Goal: Information Seeking & Learning: Check status

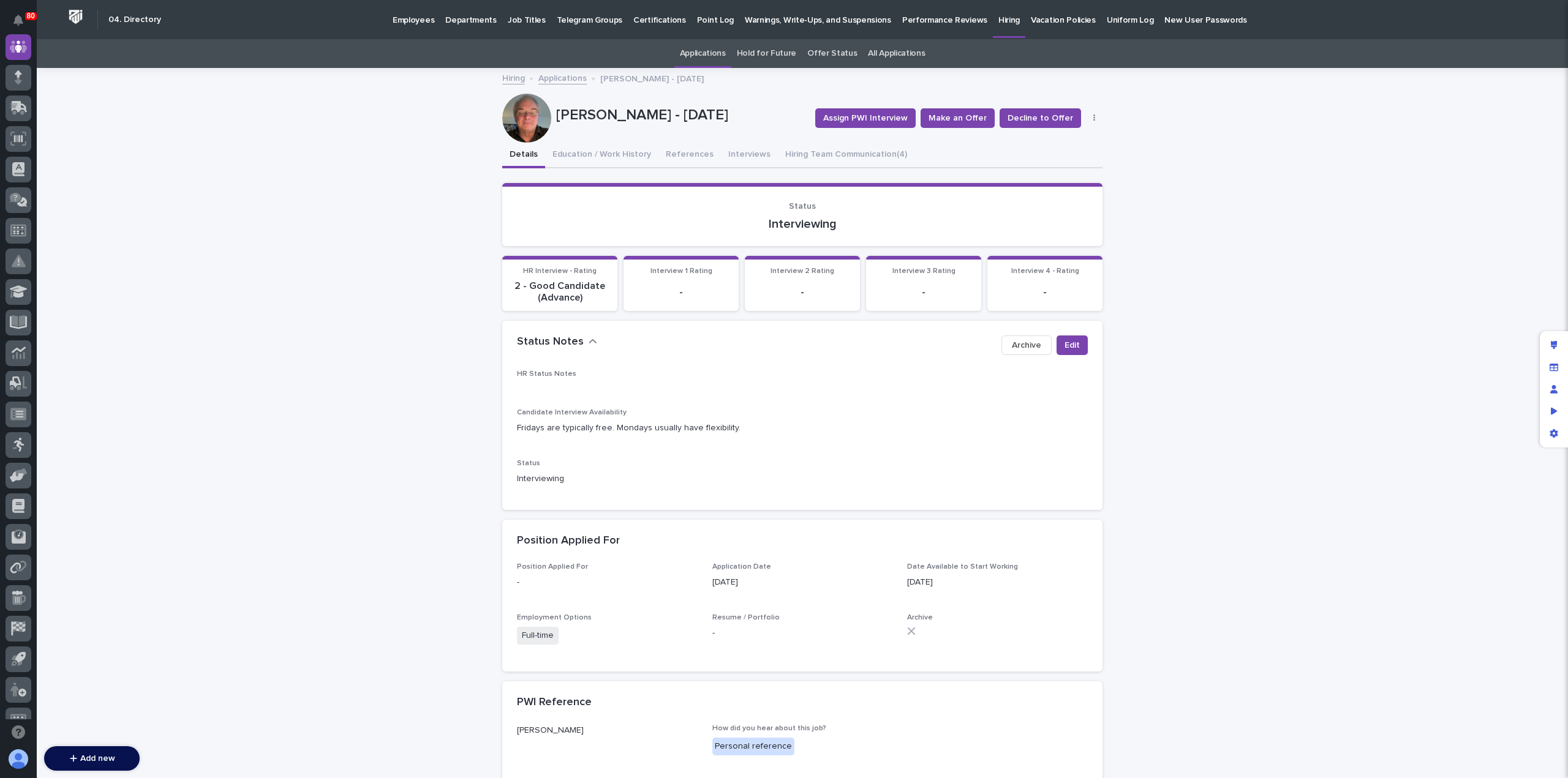
click at [564, 81] on link "Applications" at bounding box center [562, 78] width 49 height 15
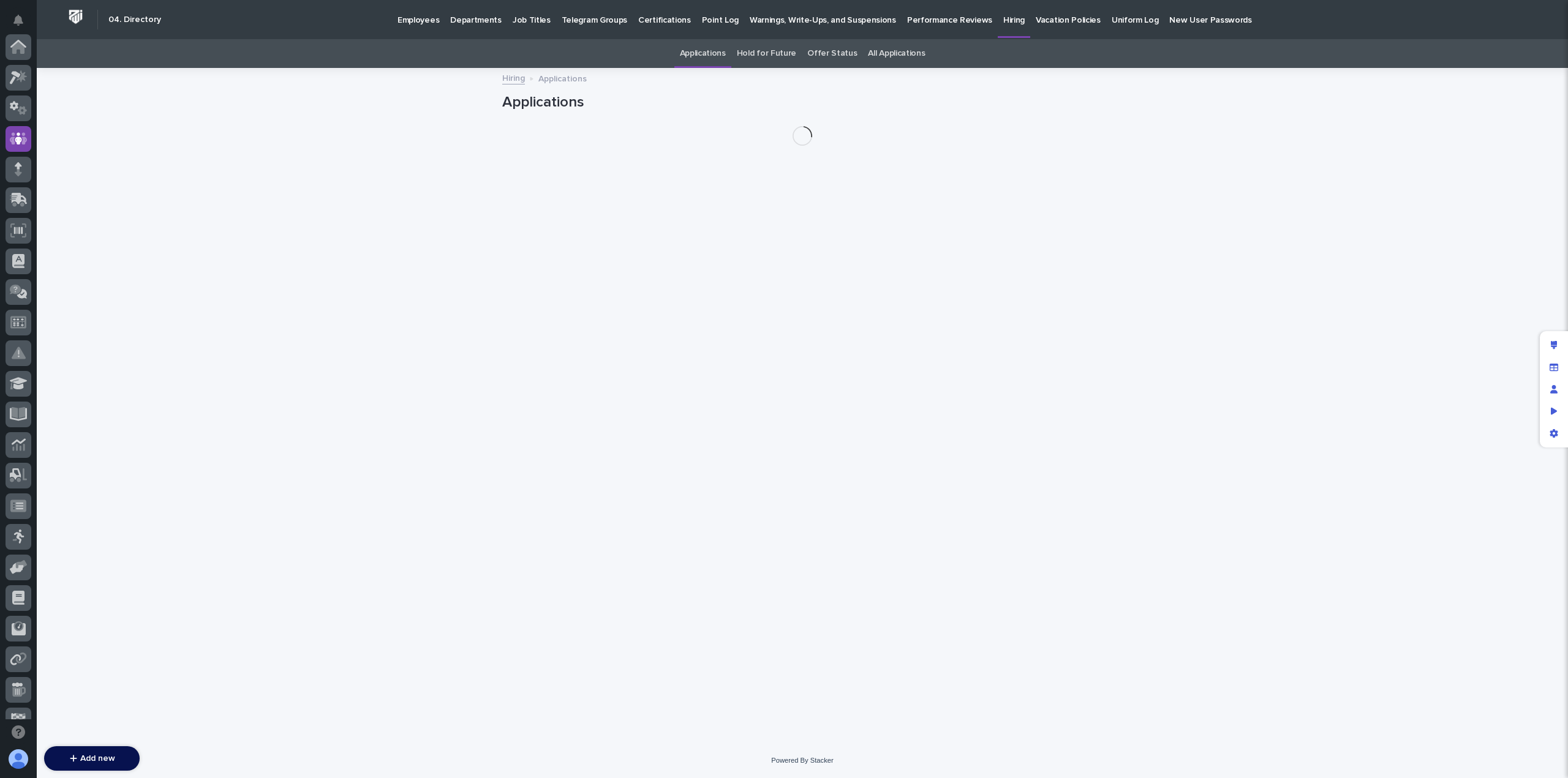
scroll to position [92, 0]
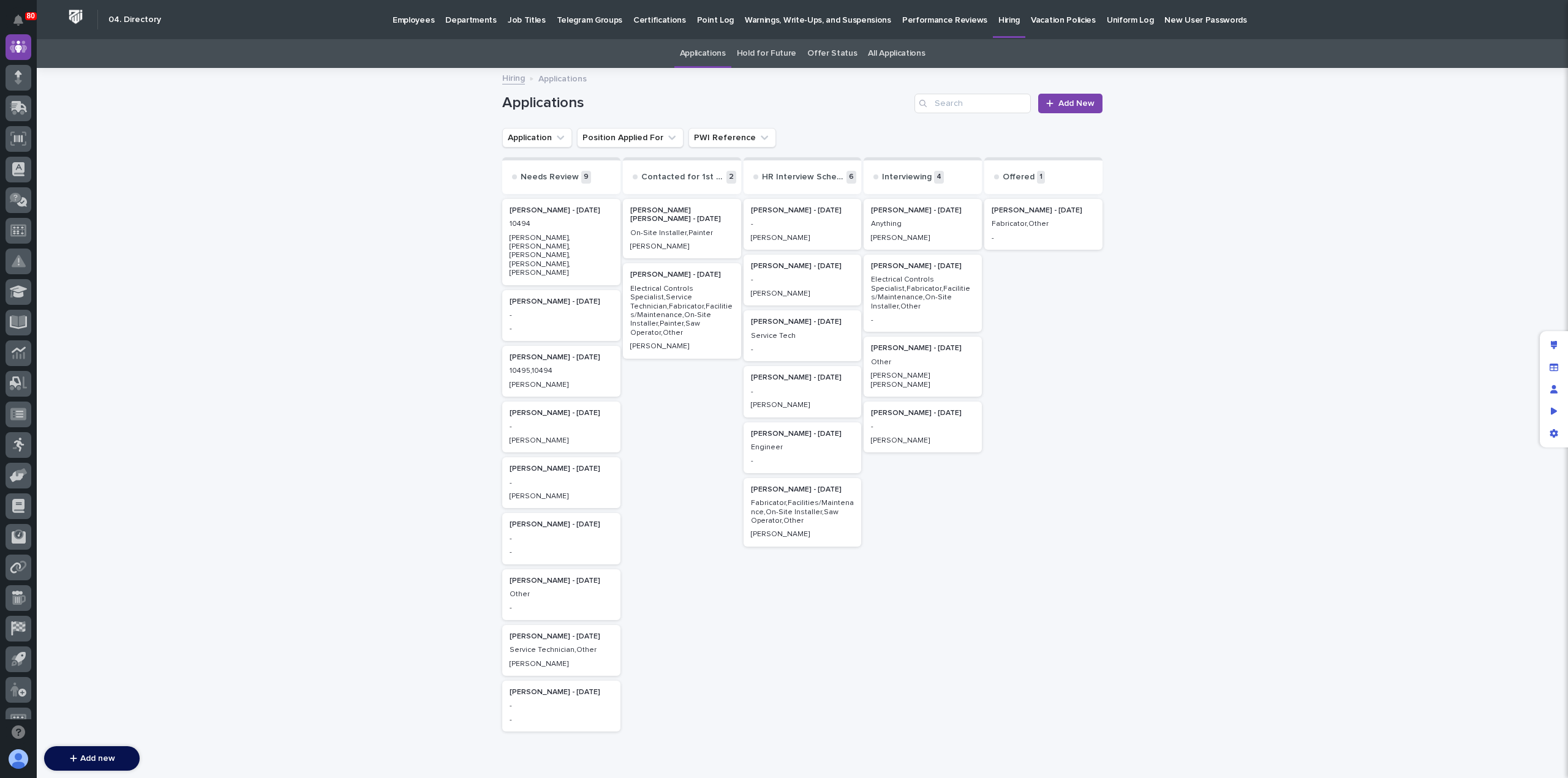
click at [896, 229] on p "Anything" at bounding box center [922, 224] width 103 height 9
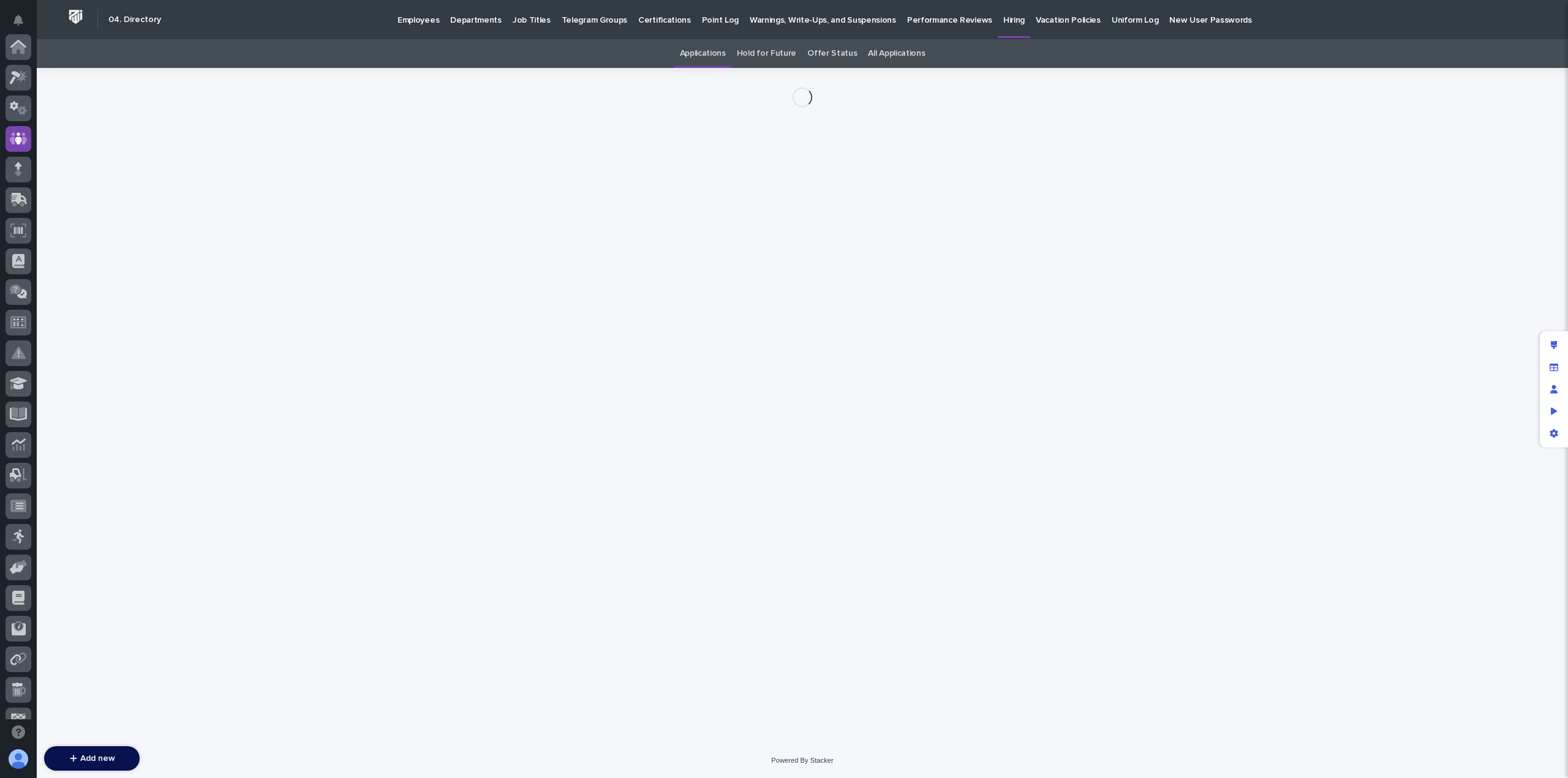
scroll to position [92, 0]
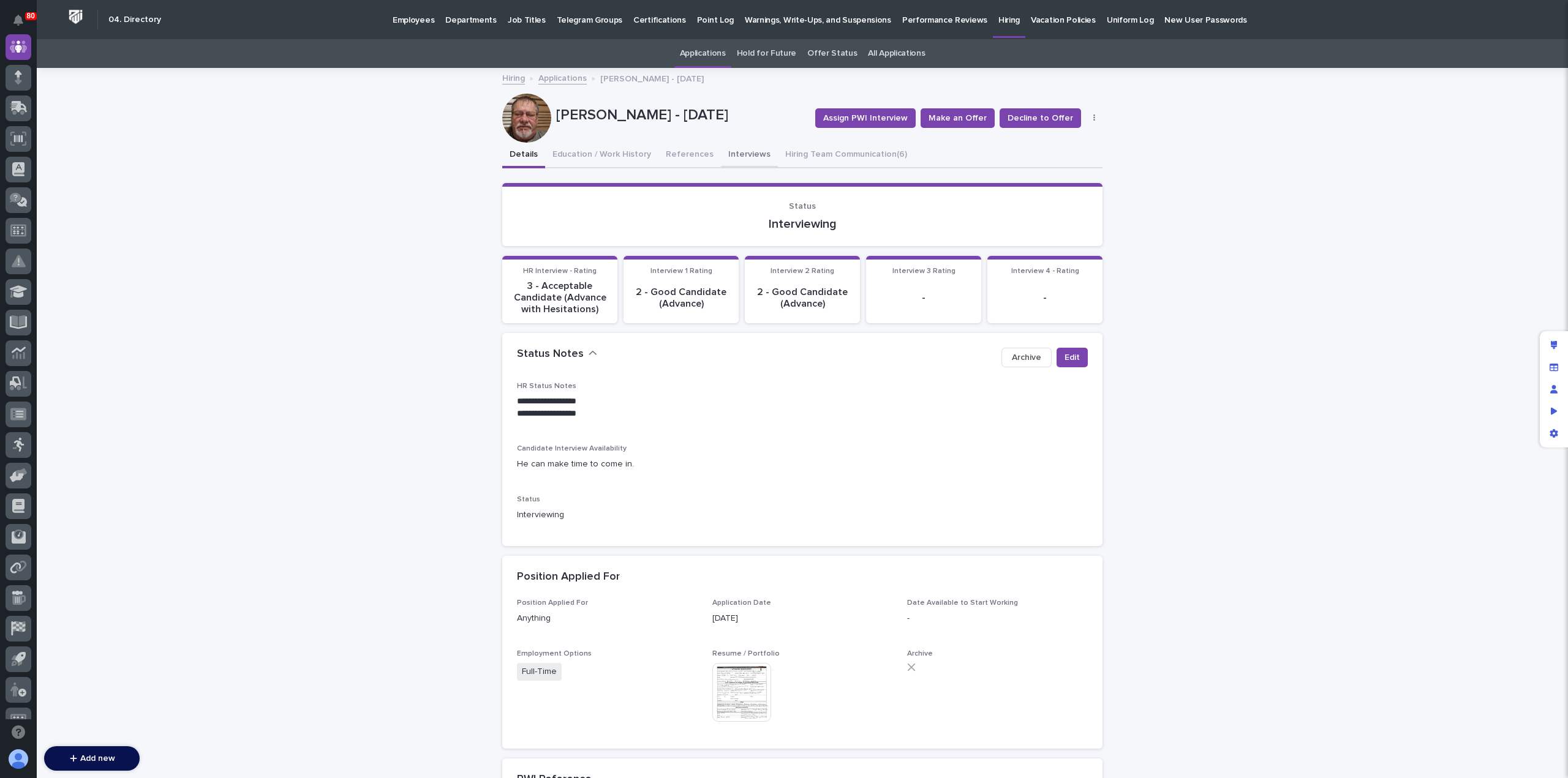
click at [729, 154] on button "Interviews" at bounding box center [749, 155] width 57 height 26
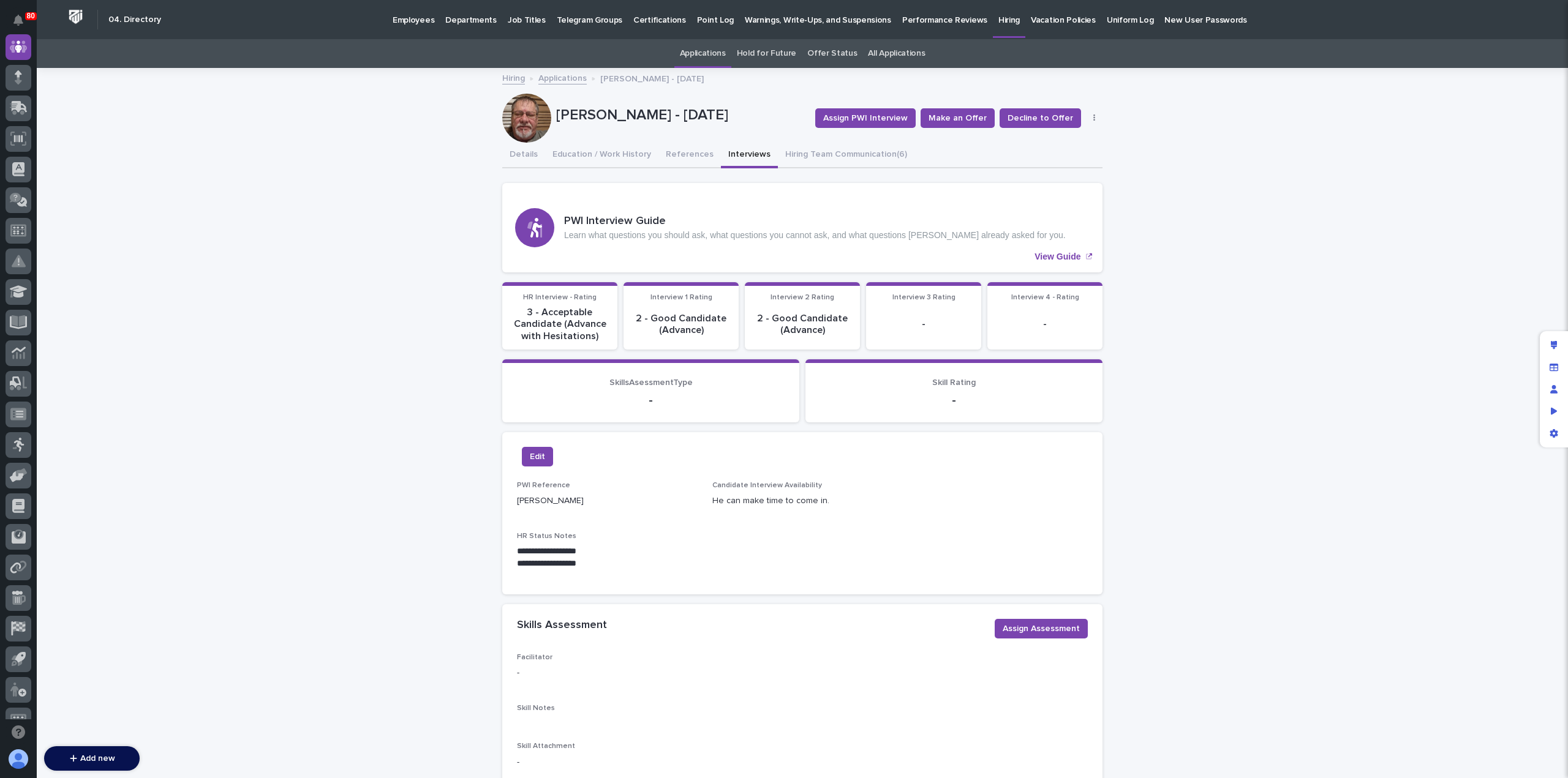
click at [559, 80] on link "Applications" at bounding box center [562, 78] width 49 height 15
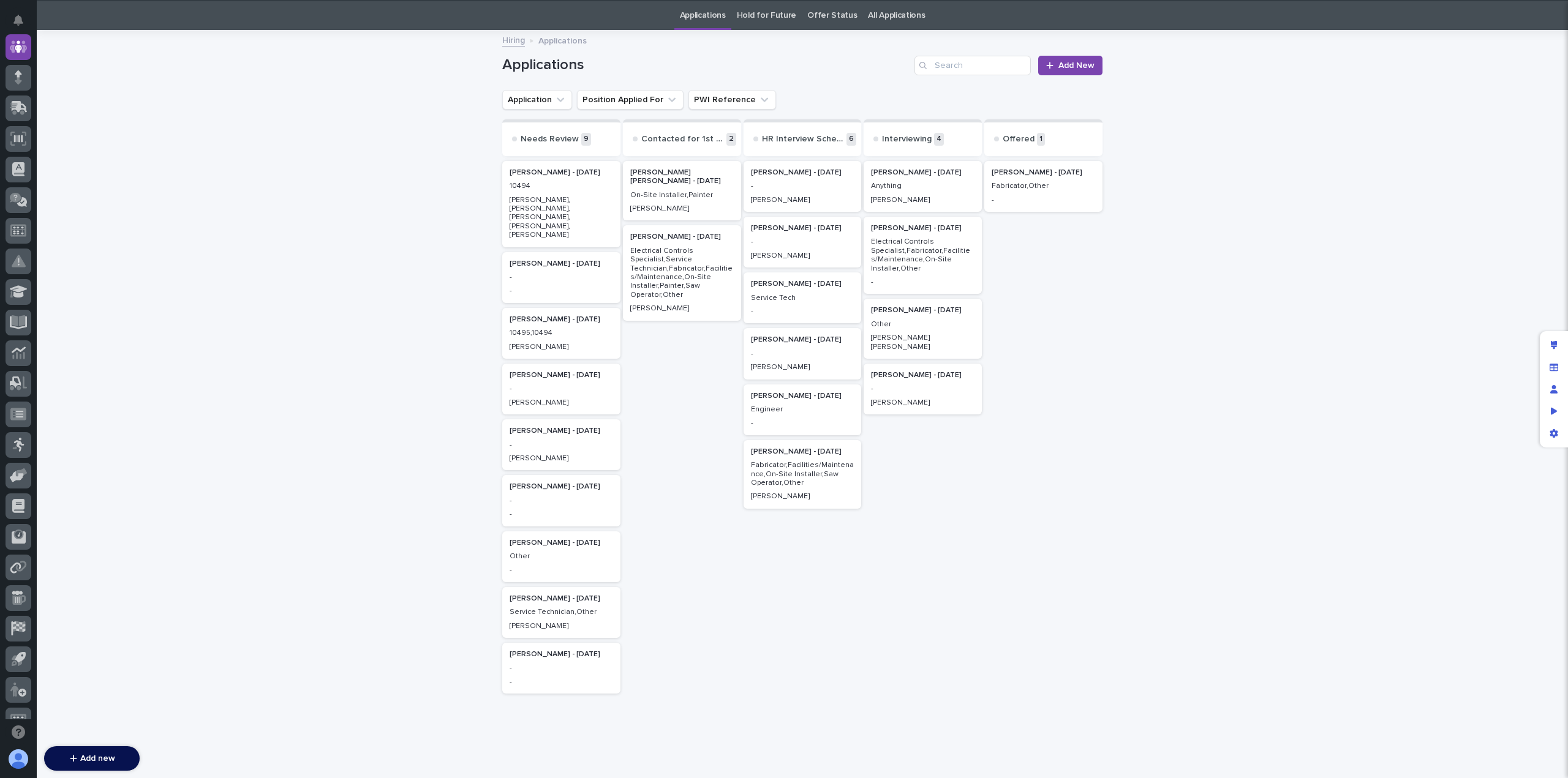
scroll to position [39, 0]
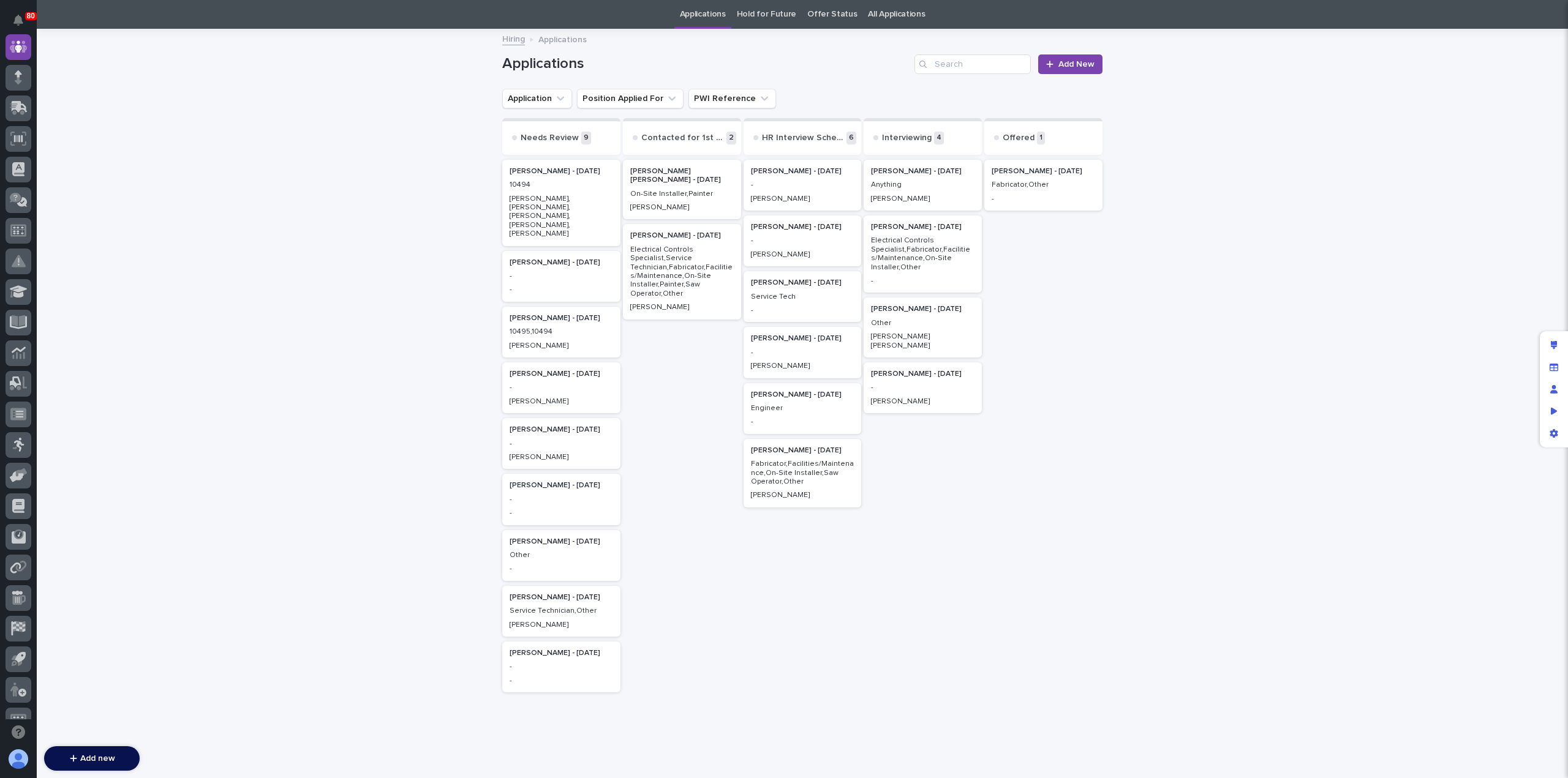
click at [554, 192] on div "[PERSON_NAME], [PERSON_NAME], [PERSON_NAME], [PERSON_NAME], [PERSON_NAME]" at bounding box center [561, 215] width 103 height 47
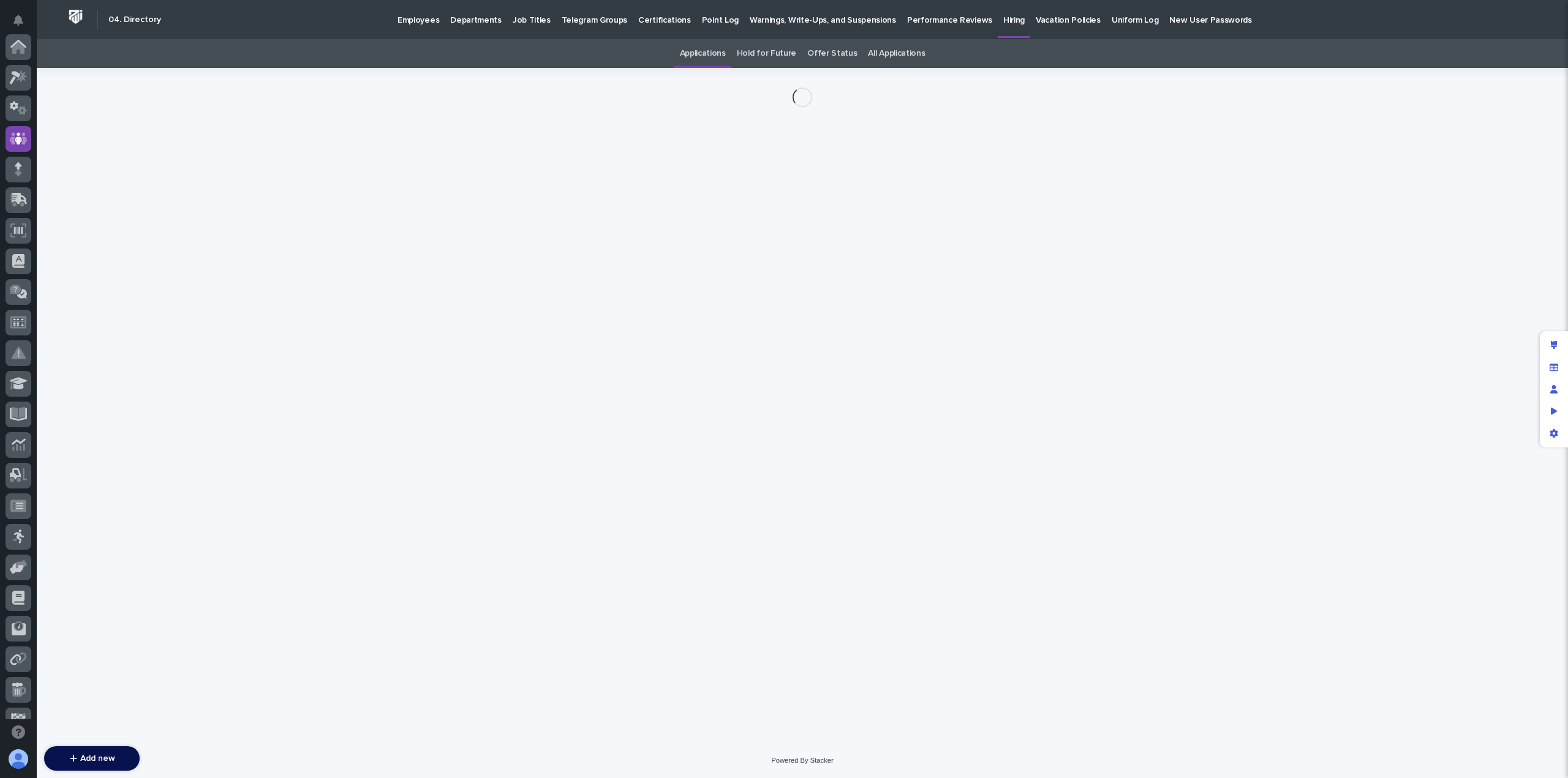
scroll to position [92, 0]
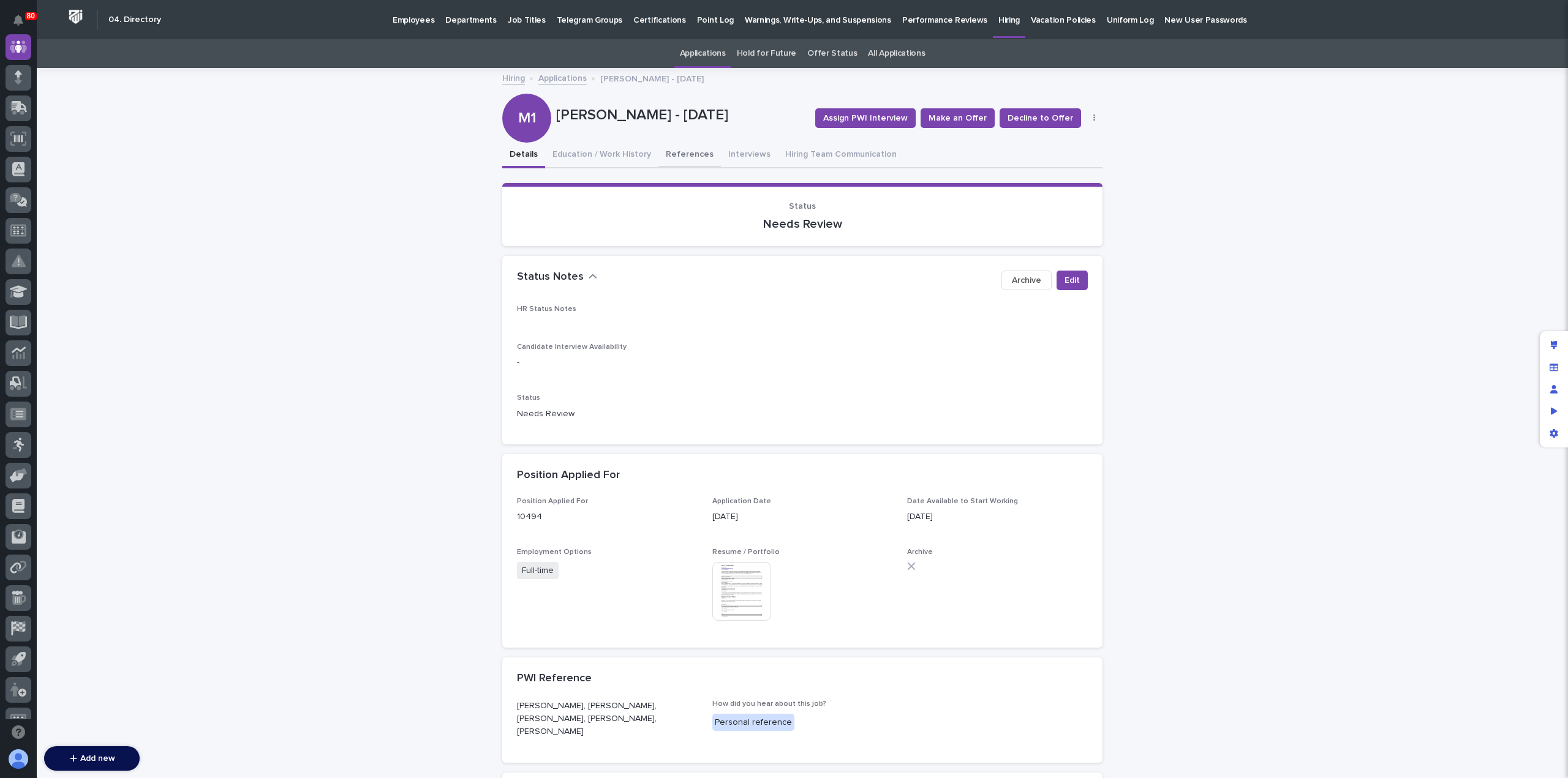
click at [676, 157] on button "References" at bounding box center [689, 155] width 62 height 26
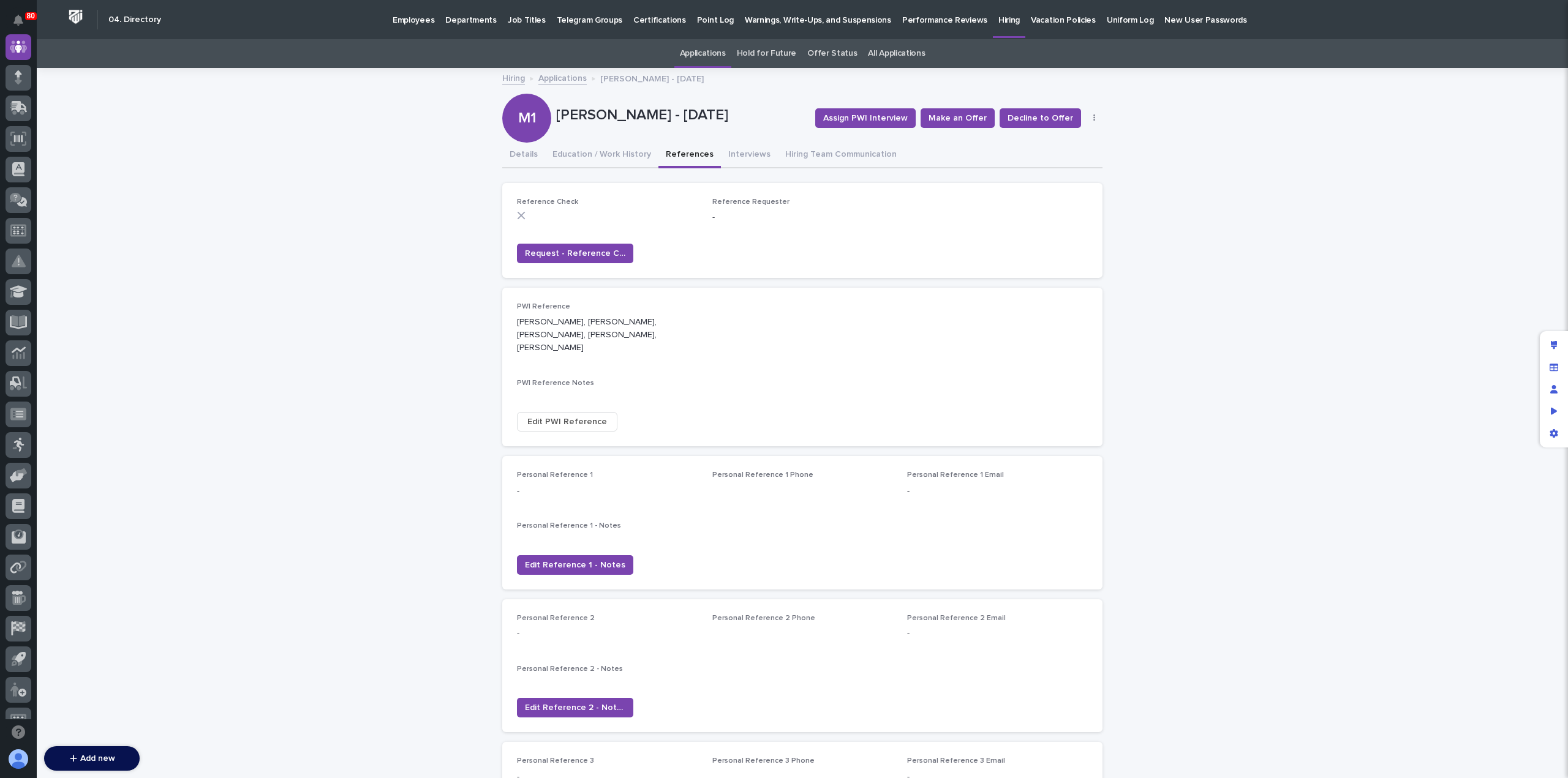
click at [566, 415] on span "Edit PWI Reference" at bounding box center [567, 421] width 79 height 12
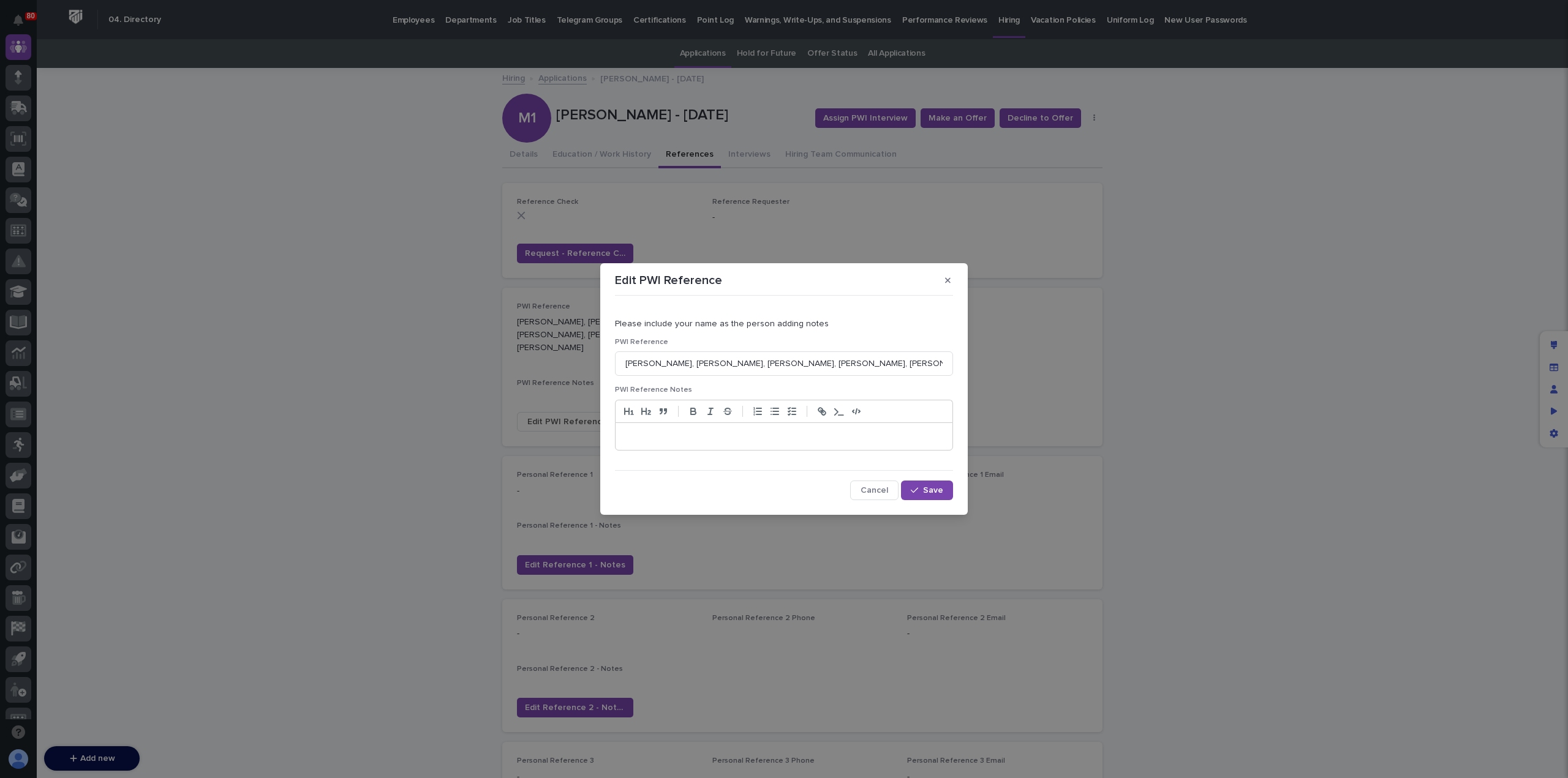
drag, startPoint x: 947, startPoint y: 283, endPoint x: 941, endPoint y: 283, distance: 6.0
click at [947, 283] on icon "button" at bounding box center [947, 281] width 5 height 9
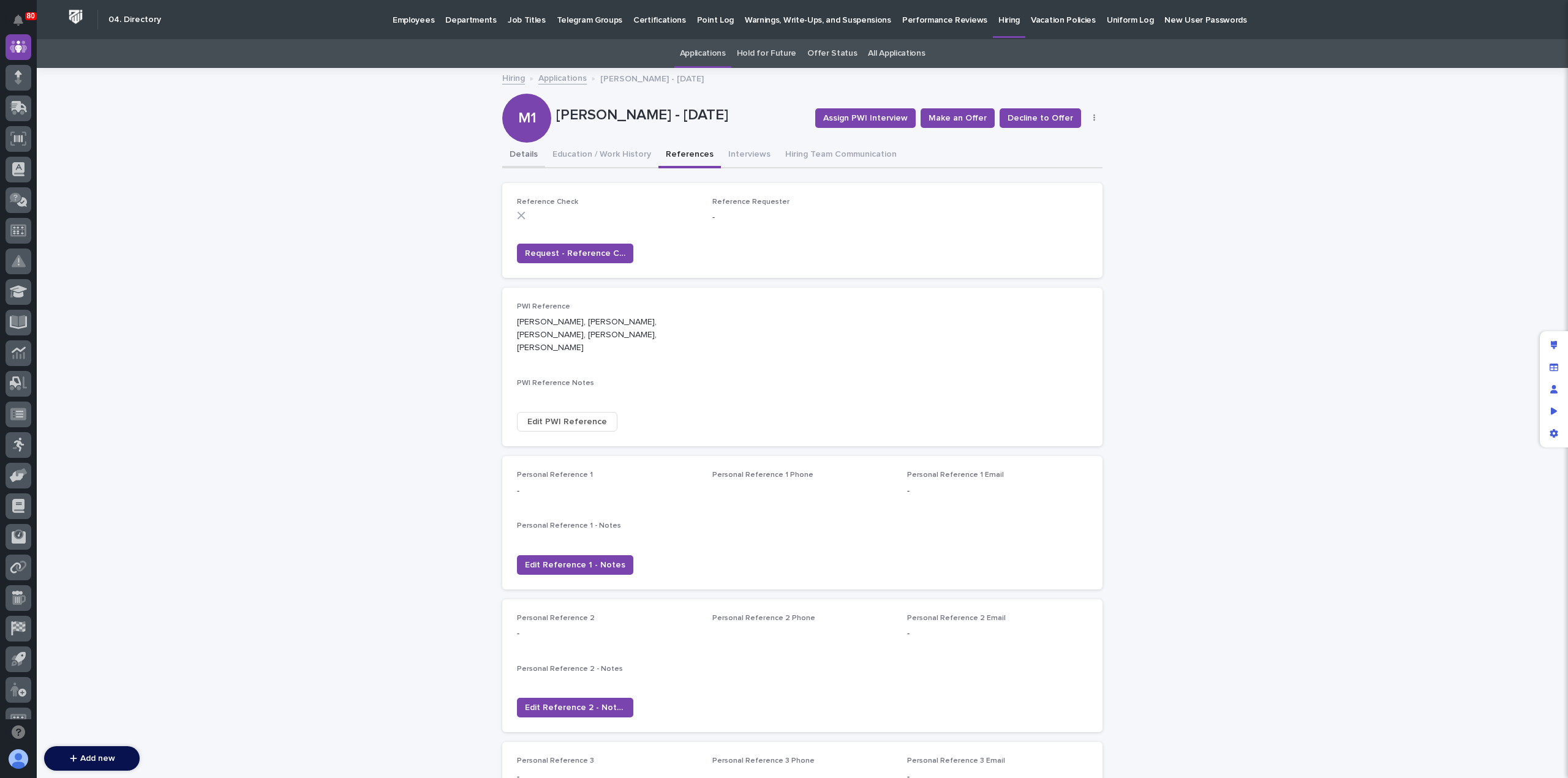
click at [508, 157] on button "Details" at bounding box center [523, 155] width 43 height 26
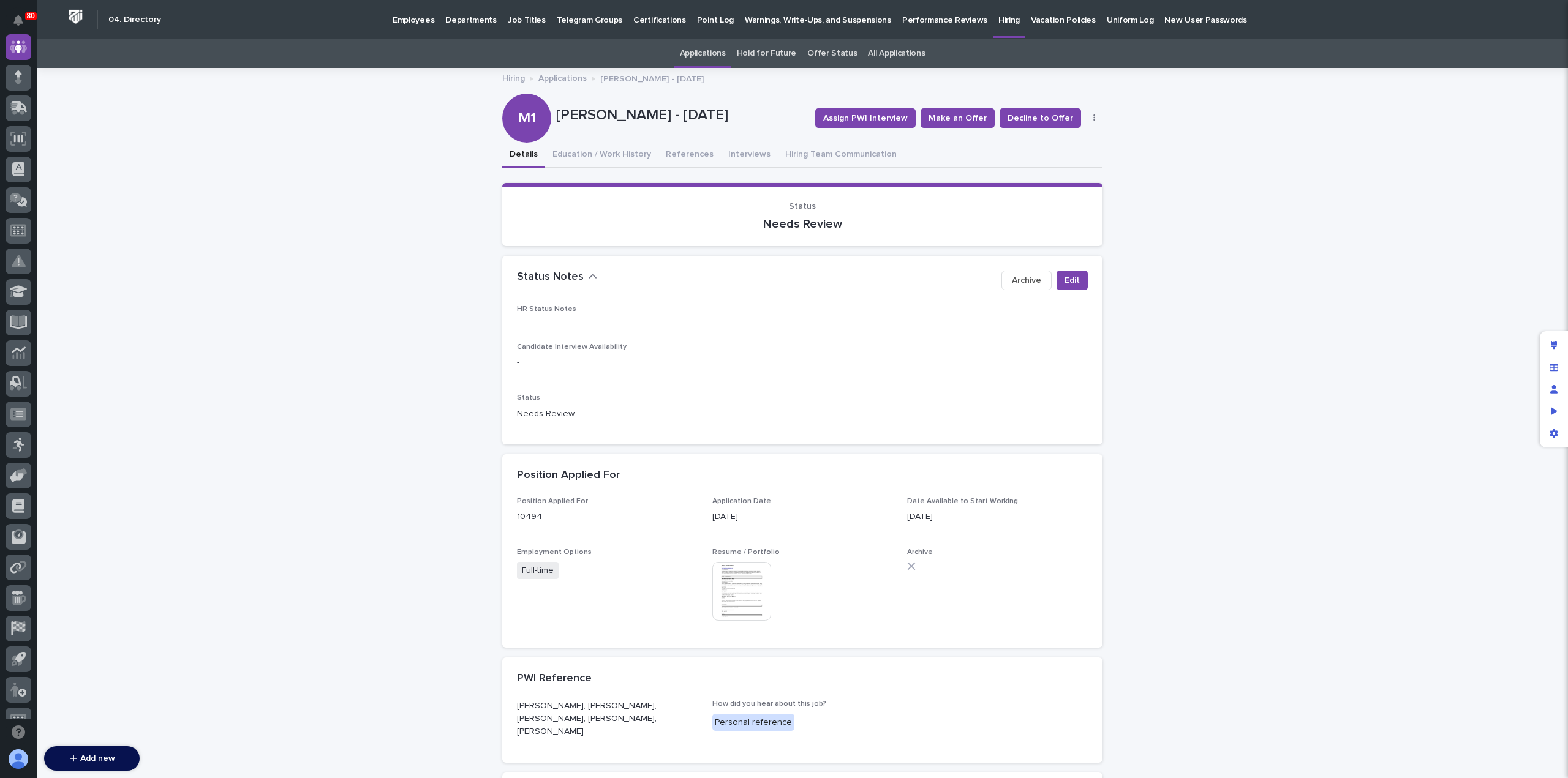
click at [560, 79] on link "Applications" at bounding box center [562, 78] width 49 height 15
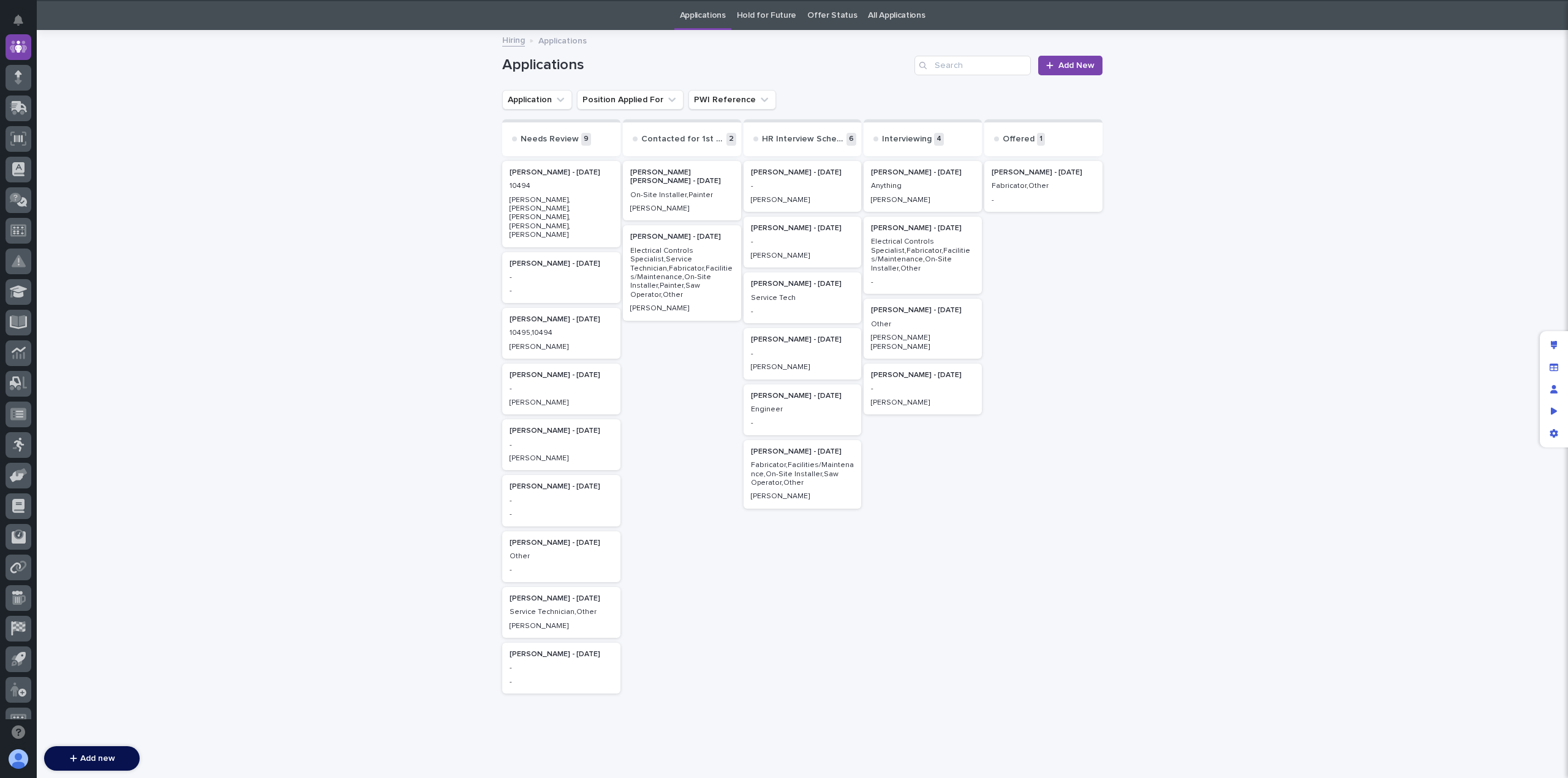
scroll to position [39, 0]
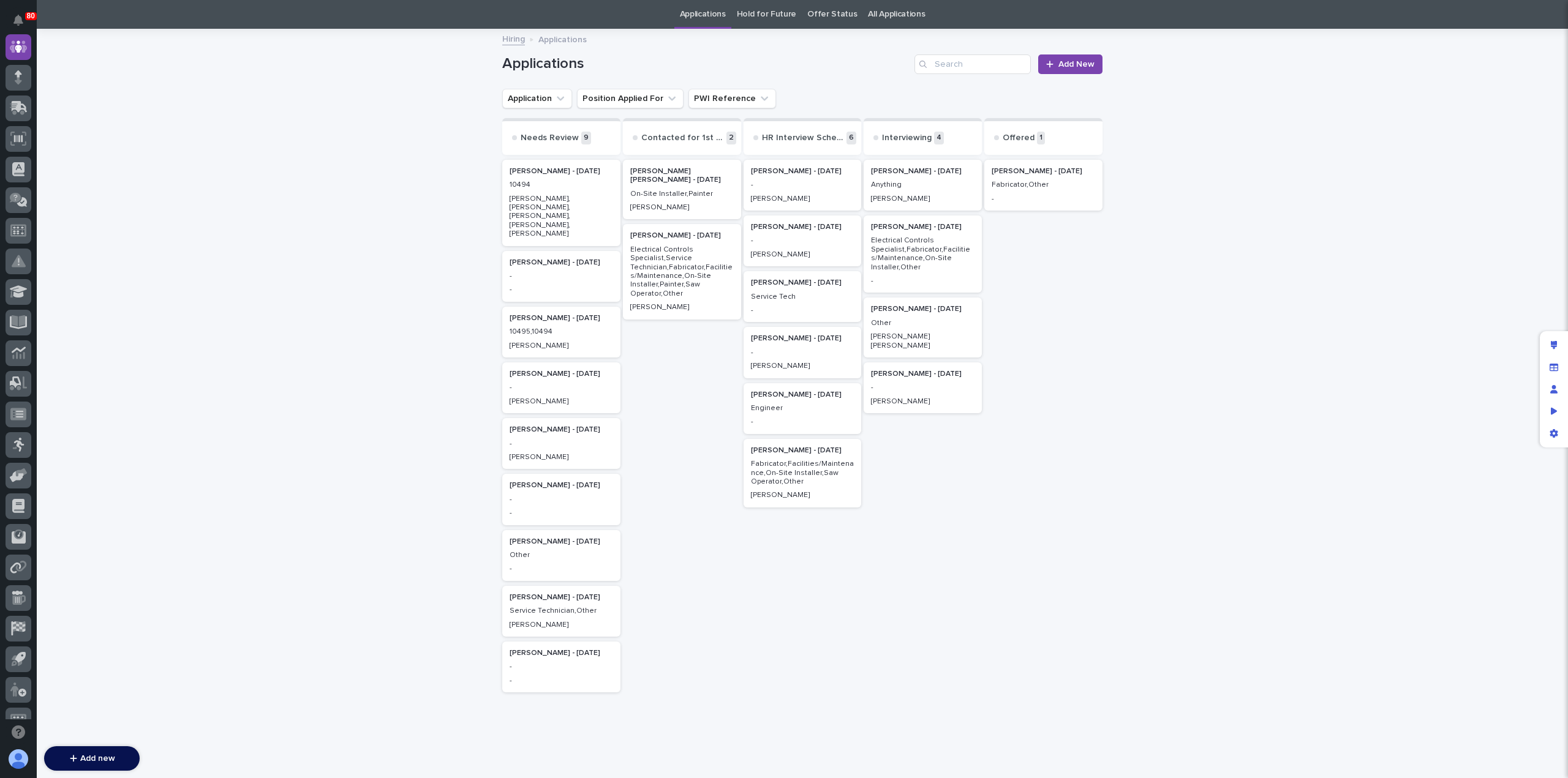
click at [546, 328] on p "10495,10494" at bounding box center [561, 332] width 103 height 9
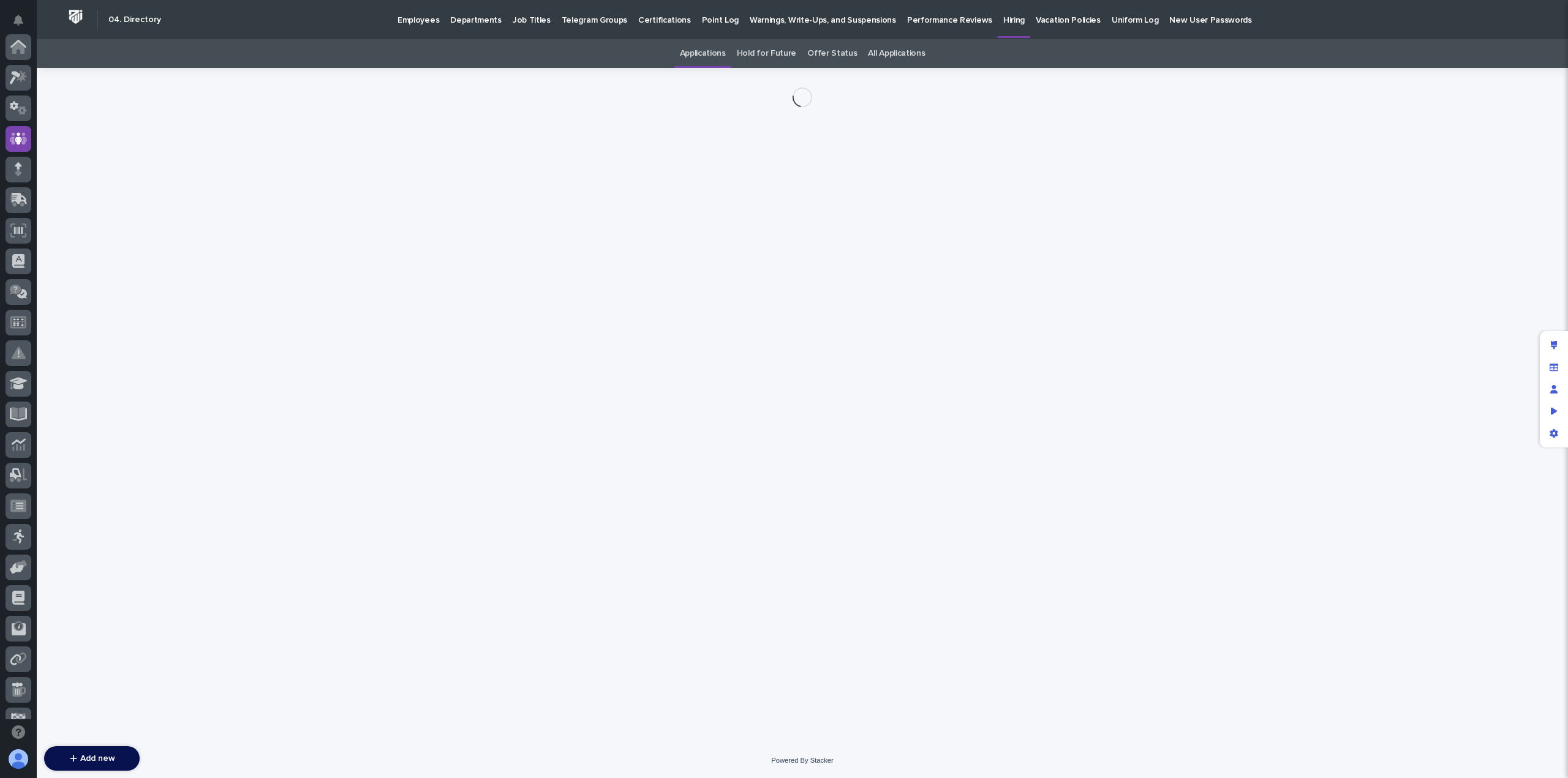
scroll to position [92, 0]
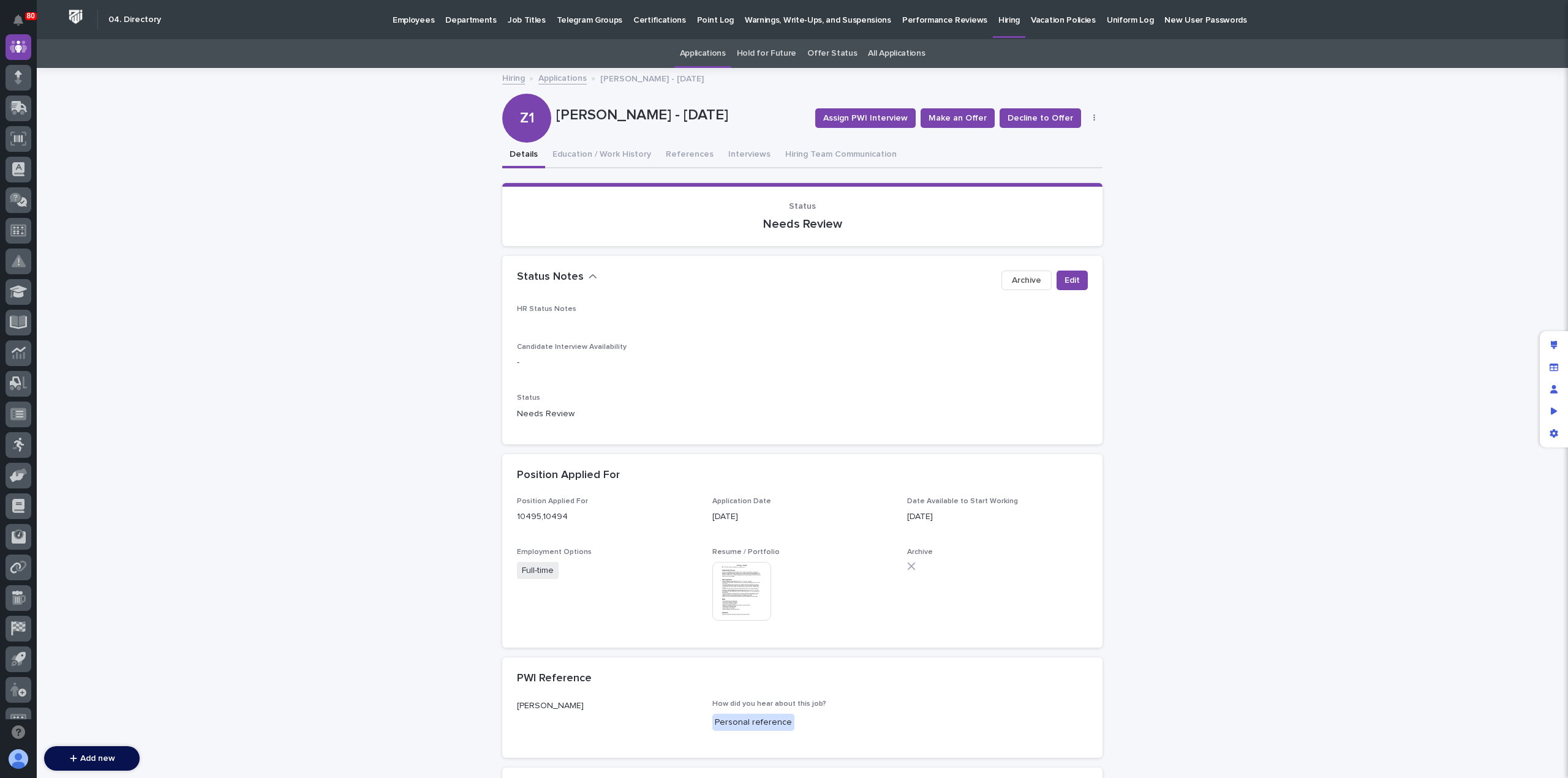
click at [541, 81] on link "Applications" at bounding box center [562, 78] width 49 height 15
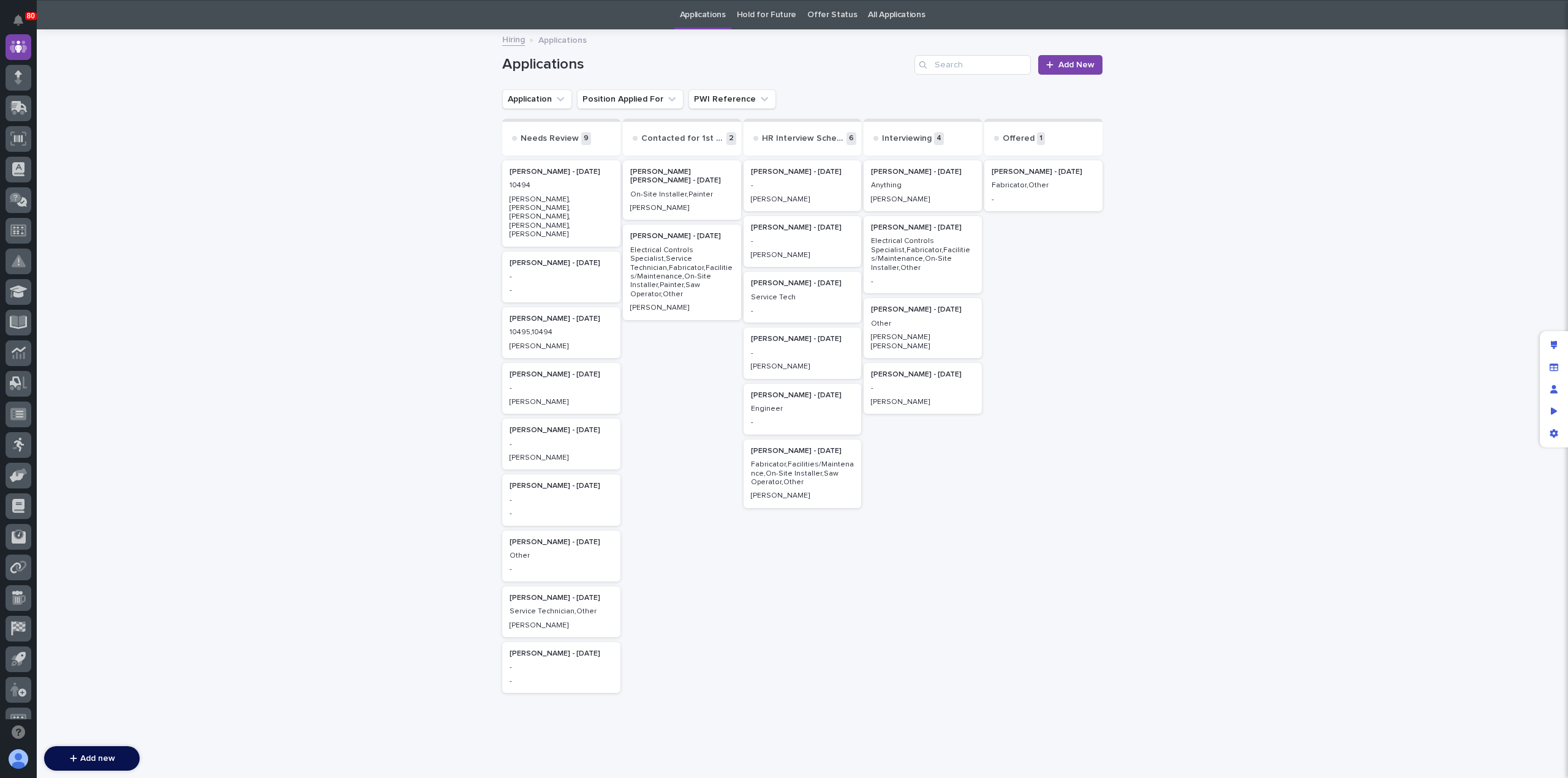
scroll to position [39, 0]
click at [551, 205] on p "[PERSON_NAME], [PERSON_NAME], [PERSON_NAME], [PERSON_NAME], [PERSON_NAME]" at bounding box center [561, 217] width 103 height 44
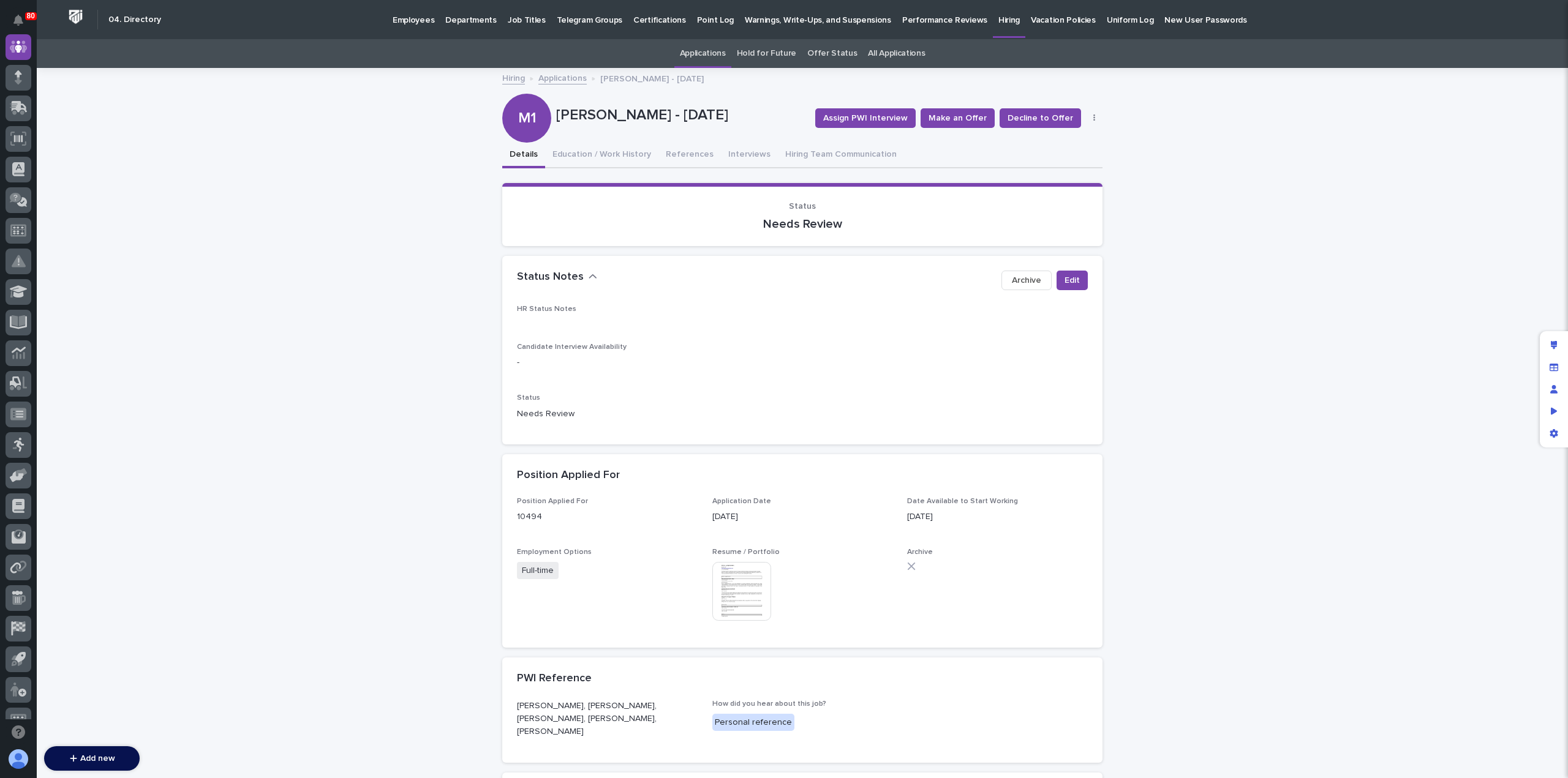
click at [617, 77] on p "[PERSON_NAME] - [DATE]" at bounding box center [651, 78] width 103 height 14
click at [554, 81] on link "Applications" at bounding box center [562, 78] width 49 height 15
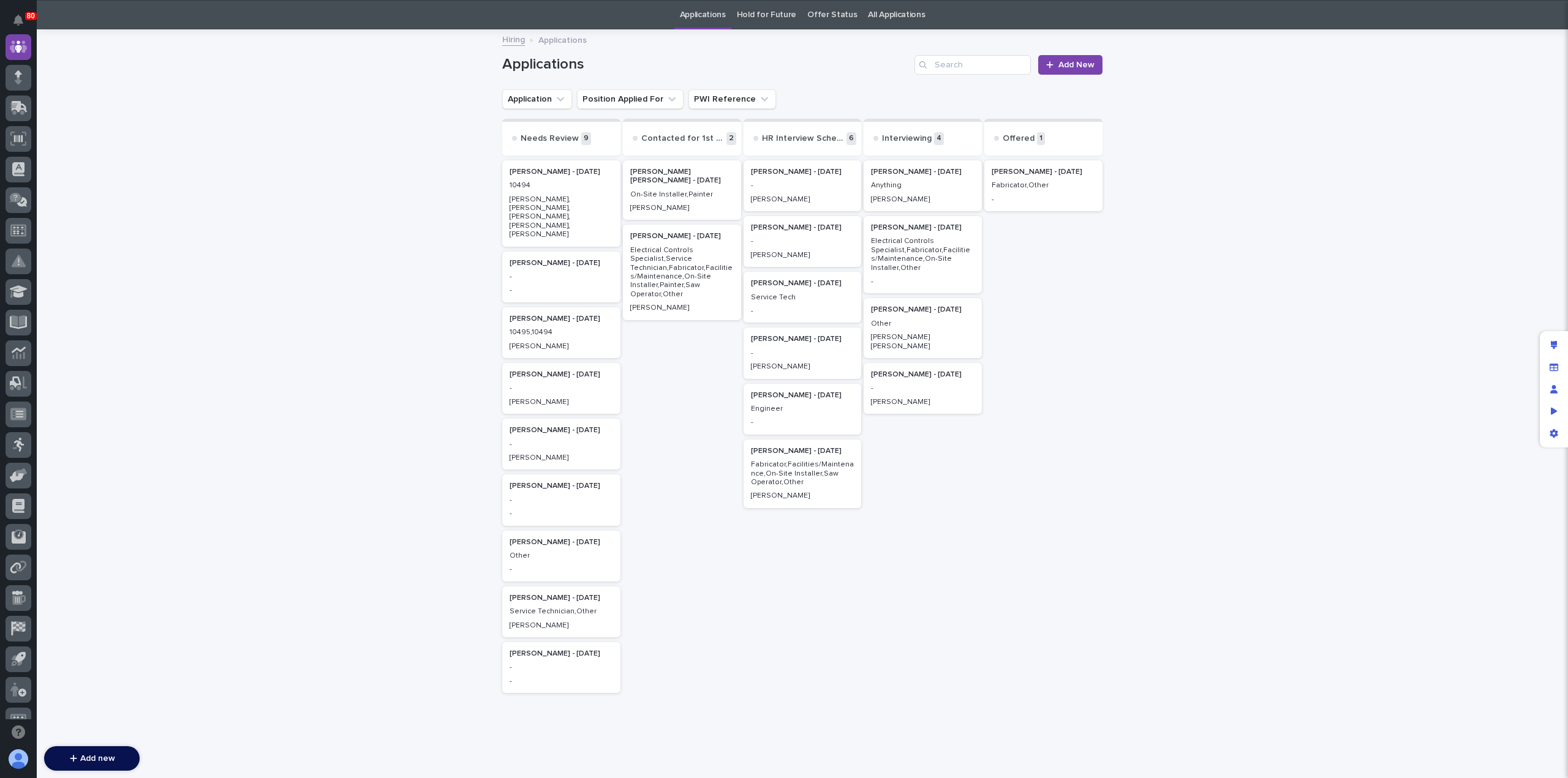
scroll to position [39, 0]
